Goal: Use online tool/utility: Use online tool/utility

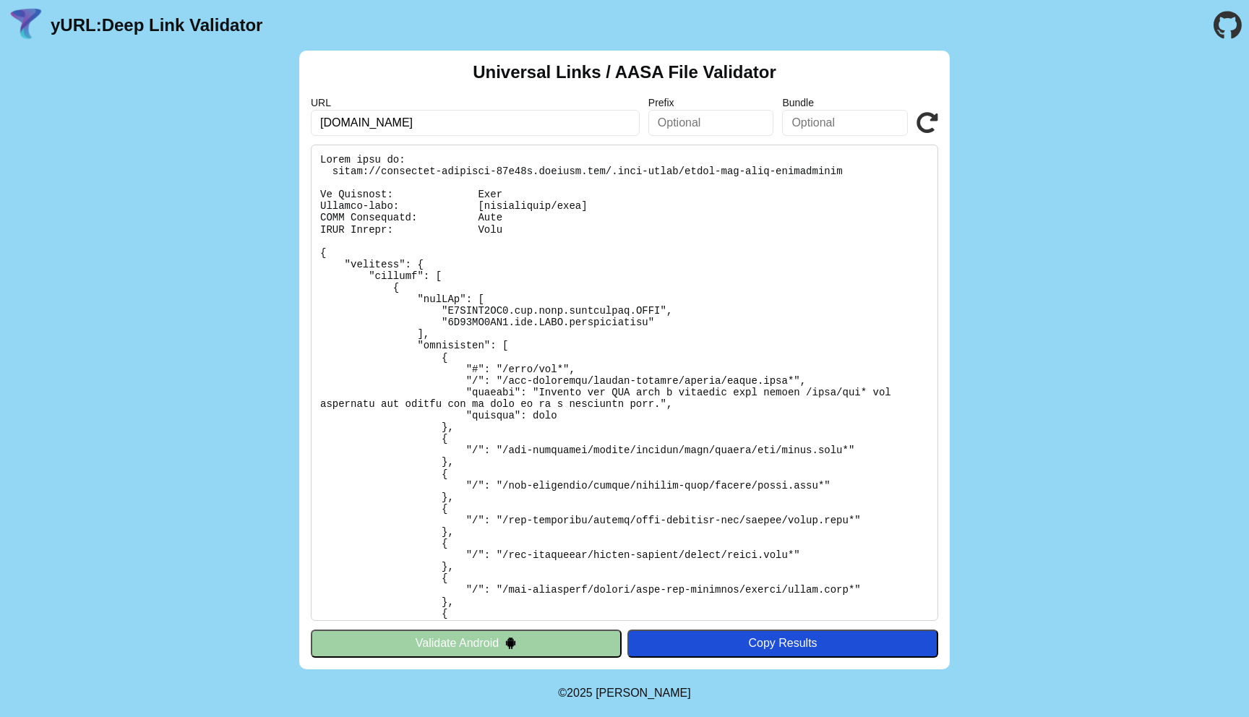
scroll to position [841, 0]
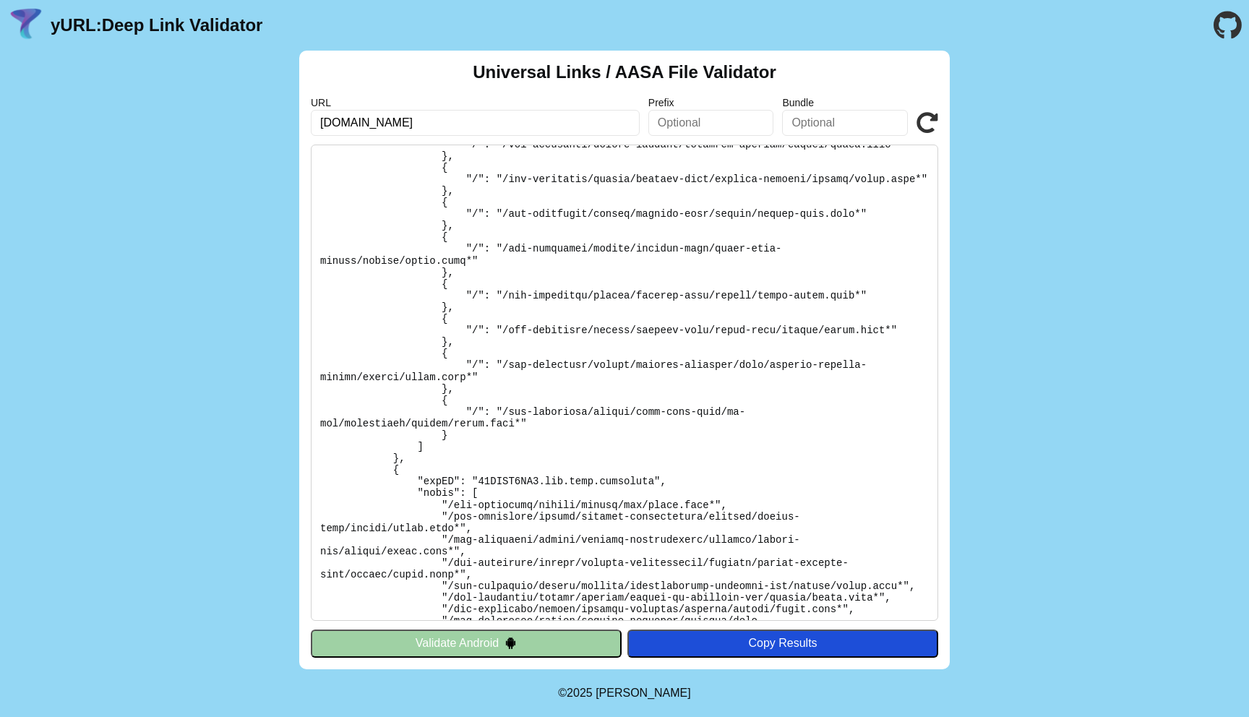
click at [548, 119] on input "[DOMAIN_NAME]" at bounding box center [475, 123] width 329 height 26
type input "[DOMAIN_NAME]"
click button "Validate" at bounding box center [0, 0] width 0 height 0
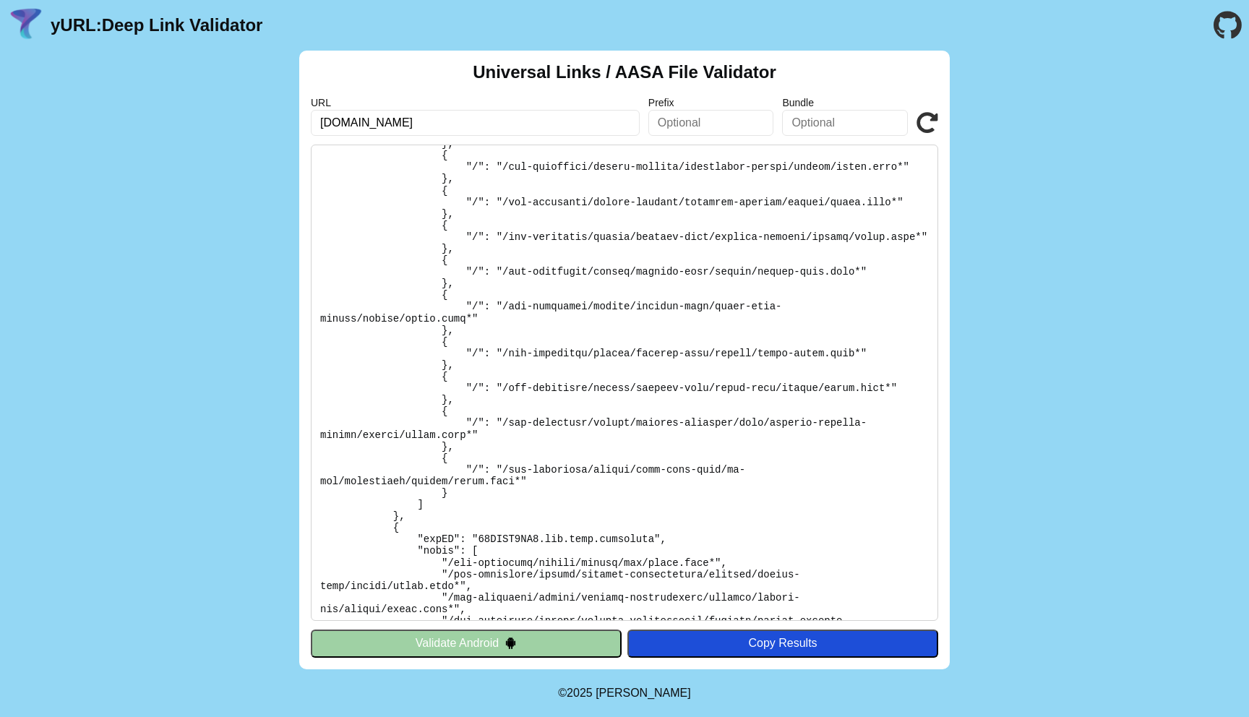
scroll to position [786, 0]
drag, startPoint x: 454, startPoint y: 122, endPoint x: 293, endPoint y: 122, distance: 161.2
click at [293, 122] on div "Universal Links / AASA File Validator URL universallinktest.github.io Prefix Bu…" at bounding box center [624, 360] width 1249 height 619
click at [837, 309] on pre at bounding box center [624, 383] width 627 height 476
